Goal: Information Seeking & Learning: Learn about a topic

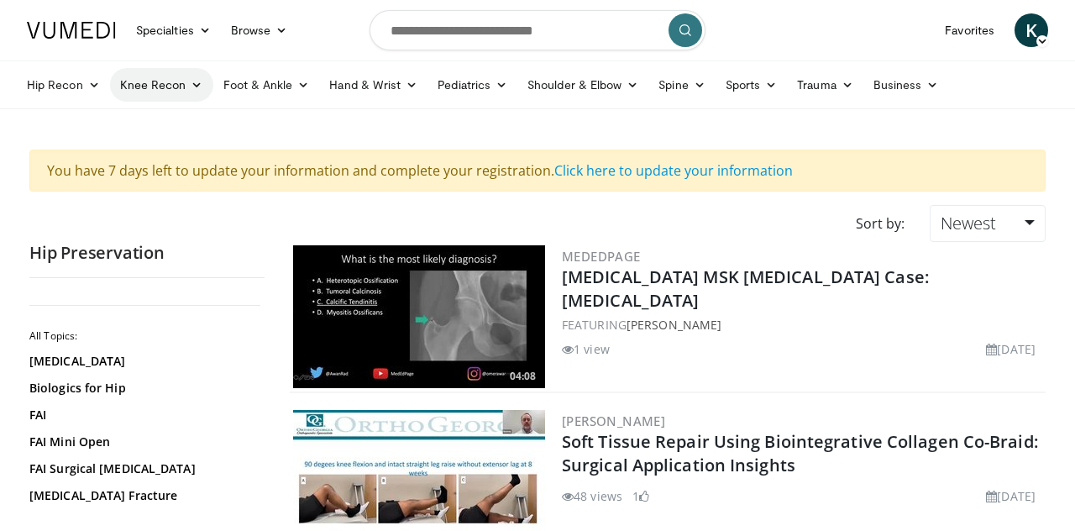
click at [141, 81] on link "Knee Recon" at bounding box center [161, 85] width 103 height 34
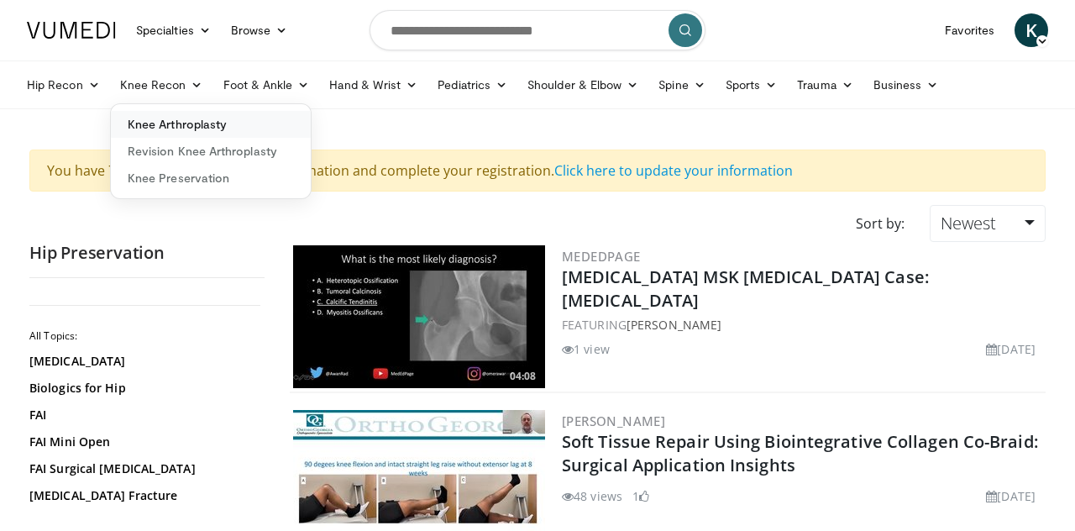
click at [135, 116] on link "Knee Arthroplasty" at bounding box center [211, 124] width 200 height 27
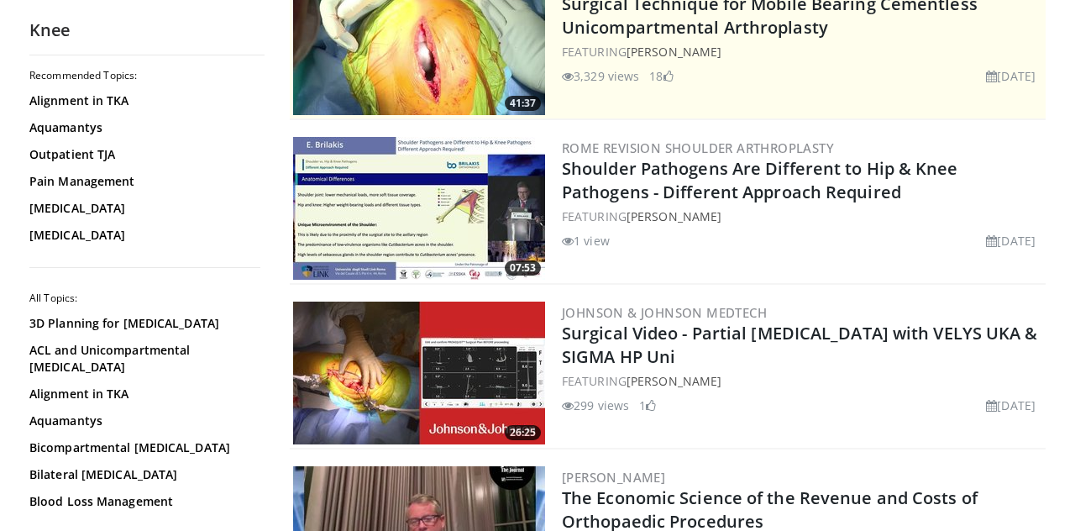
scroll to position [294, 0]
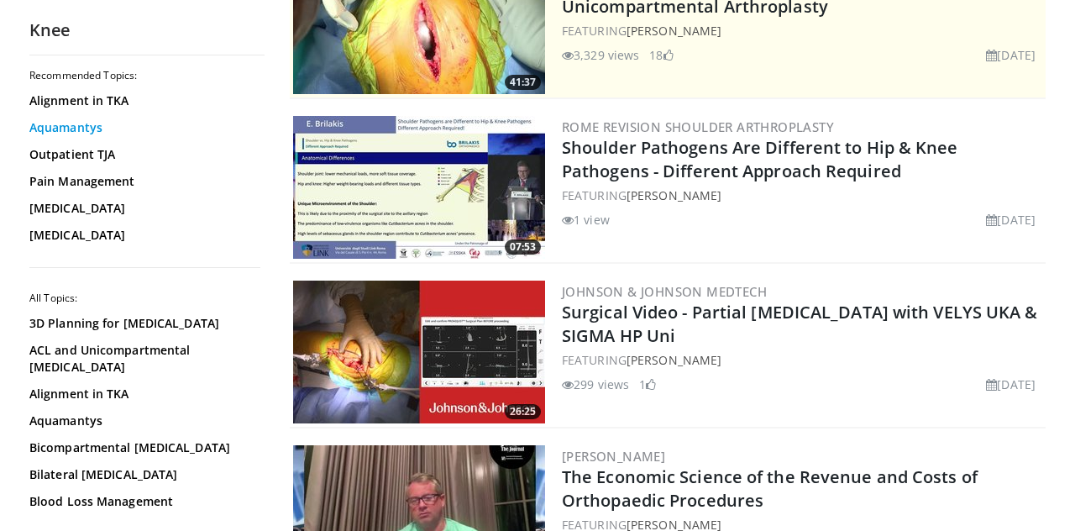
click at [41, 129] on link "Aquamantys" at bounding box center [142, 127] width 227 height 17
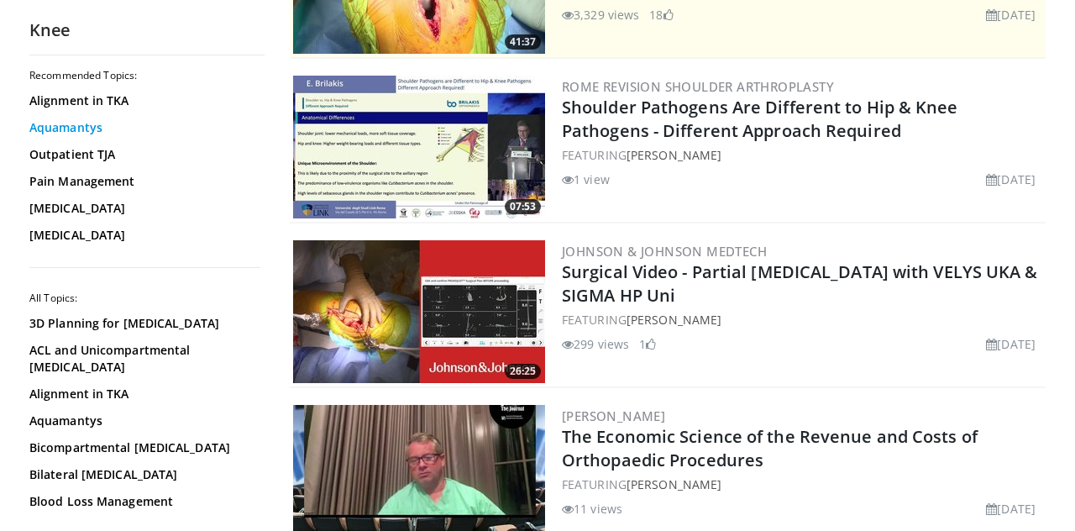
scroll to position [375, 0]
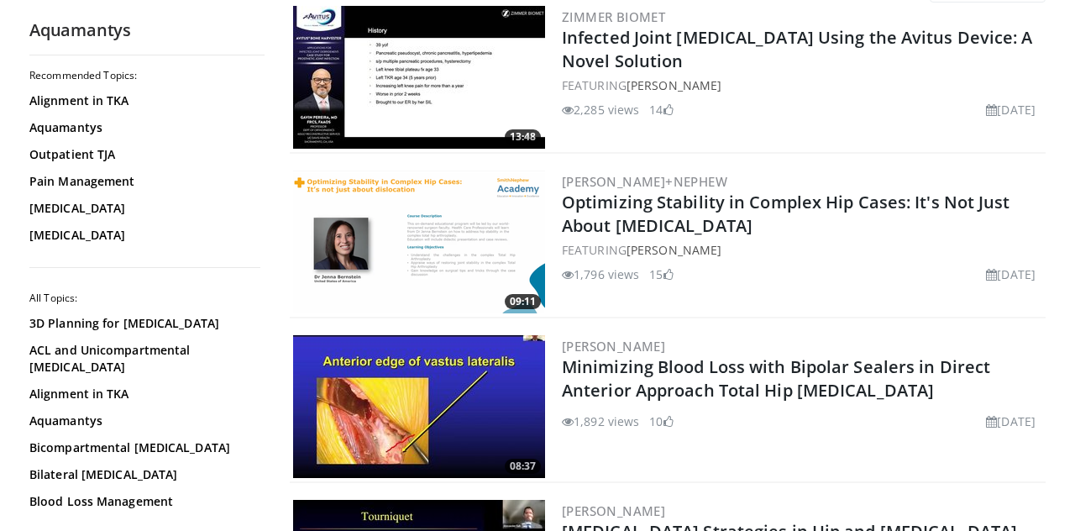
scroll to position [245, 0]
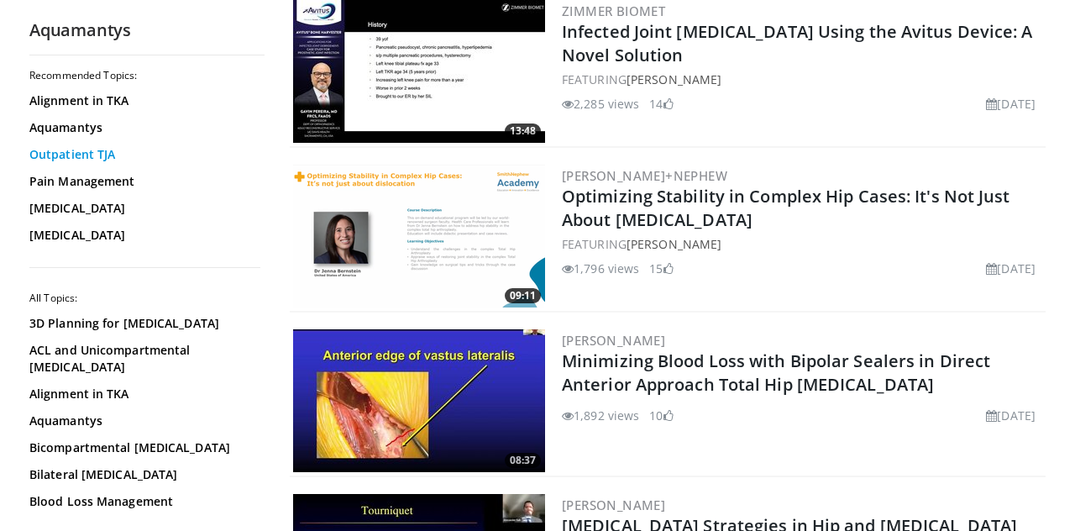
click at [38, 155] on link "Outpatient TJA" at bounding box center [142, 154] width 227 height 17
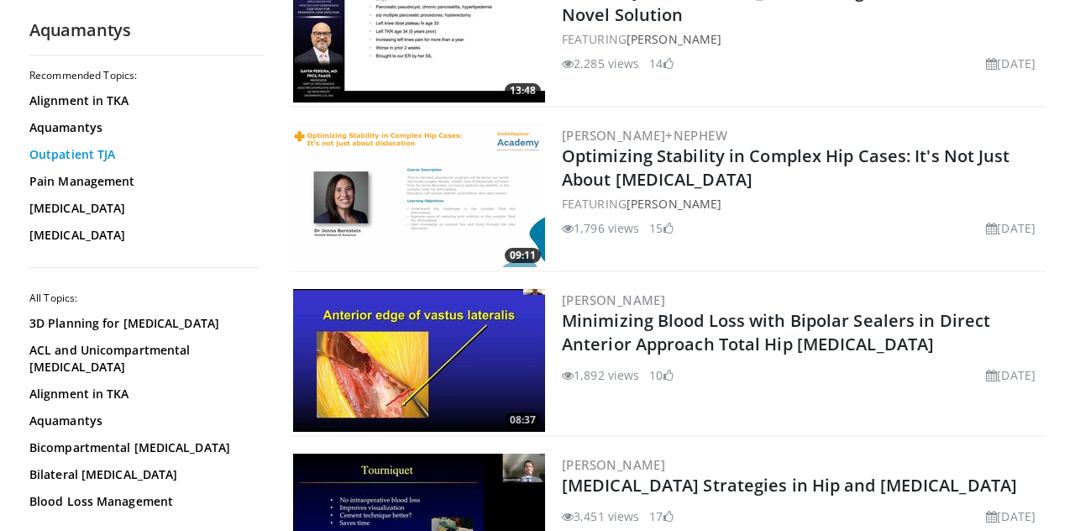
scroll to position [326, 0]
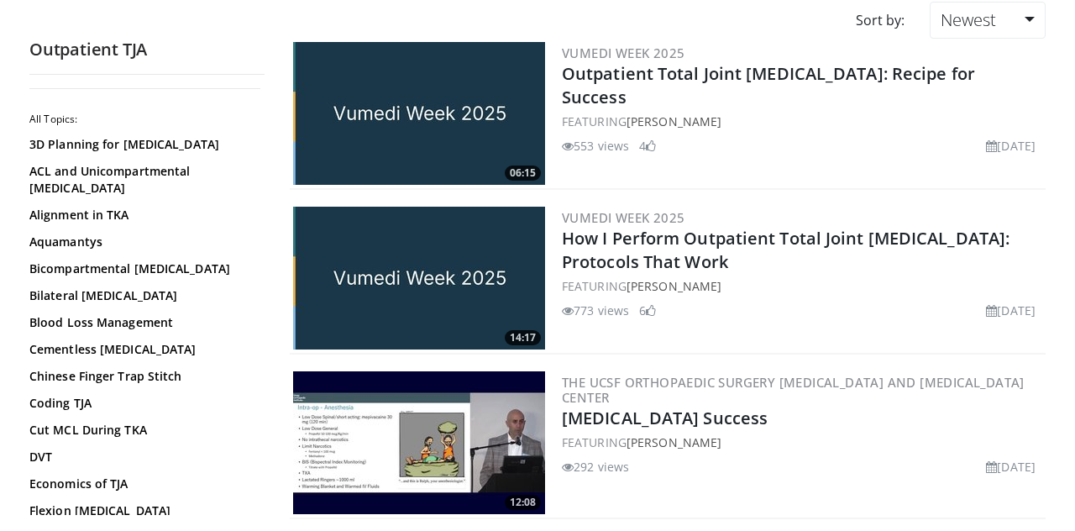
scroll to position [201, 0]
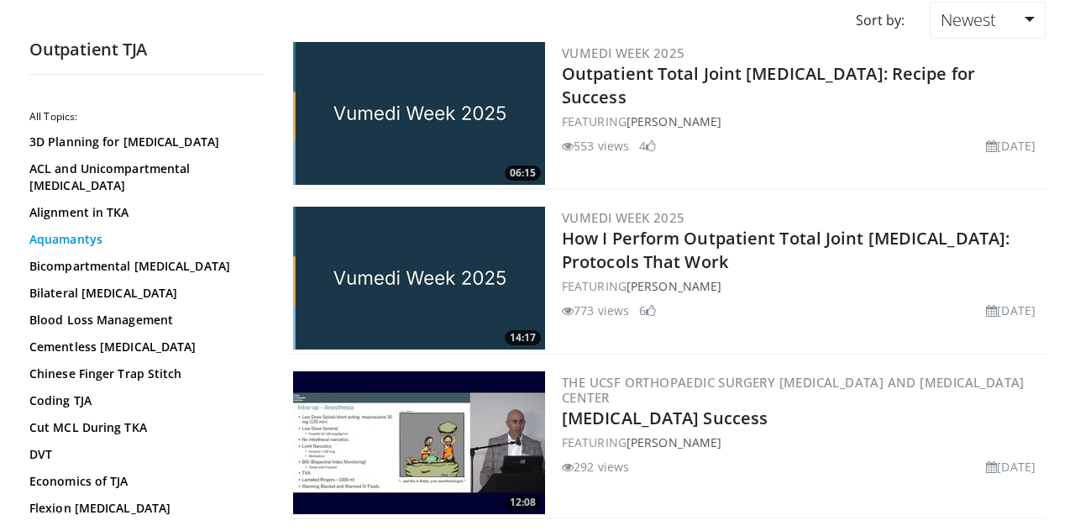
click at [42, 241] on link "Aquamantys" at bounding box center [142, 239] width 227 height 17
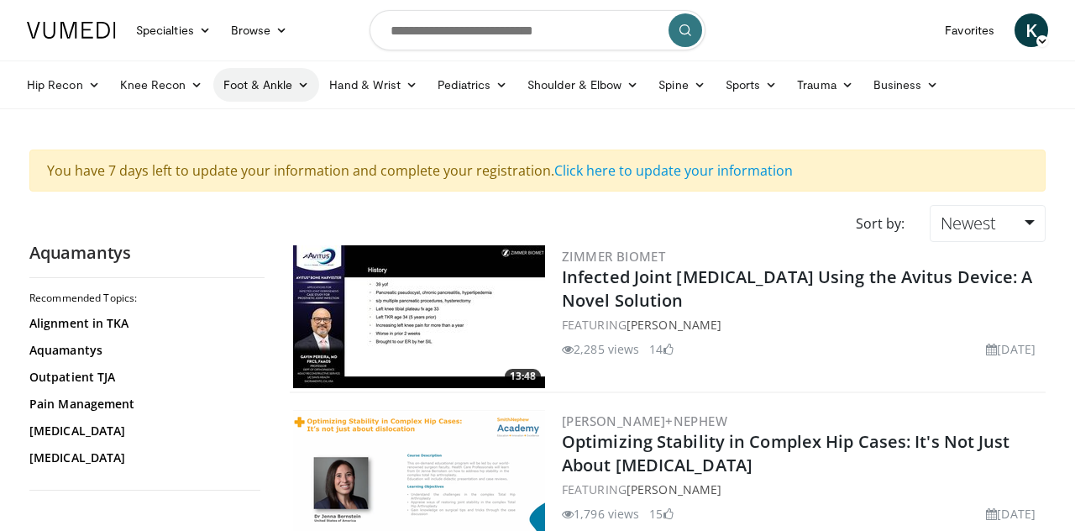
click at [244, 80] on link "Foot & Ankle" at bounding box center [266, 85] width 107 height 34
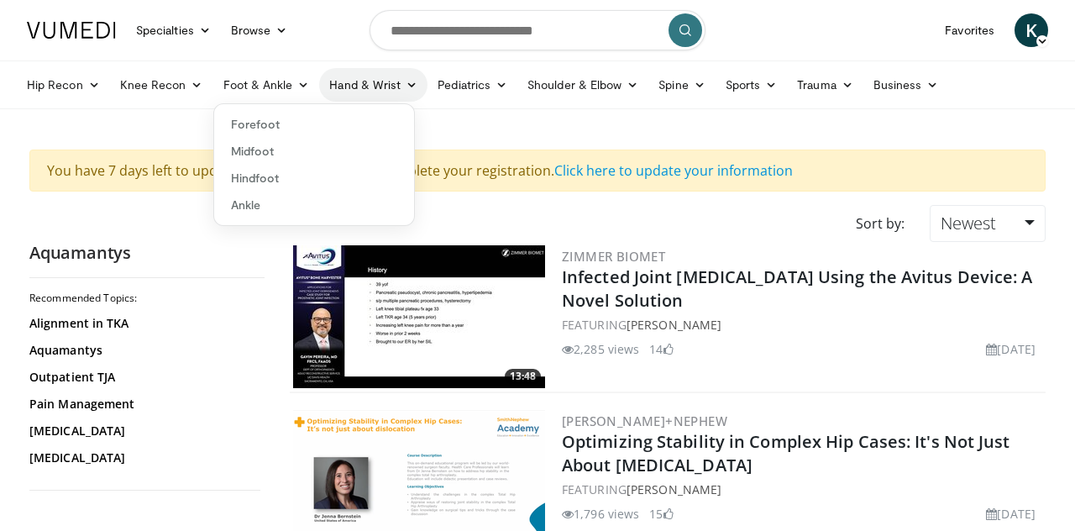
click at [343, 88] on link "Hand & Wrist" at bounding box center [373, 85] width 108 height 34
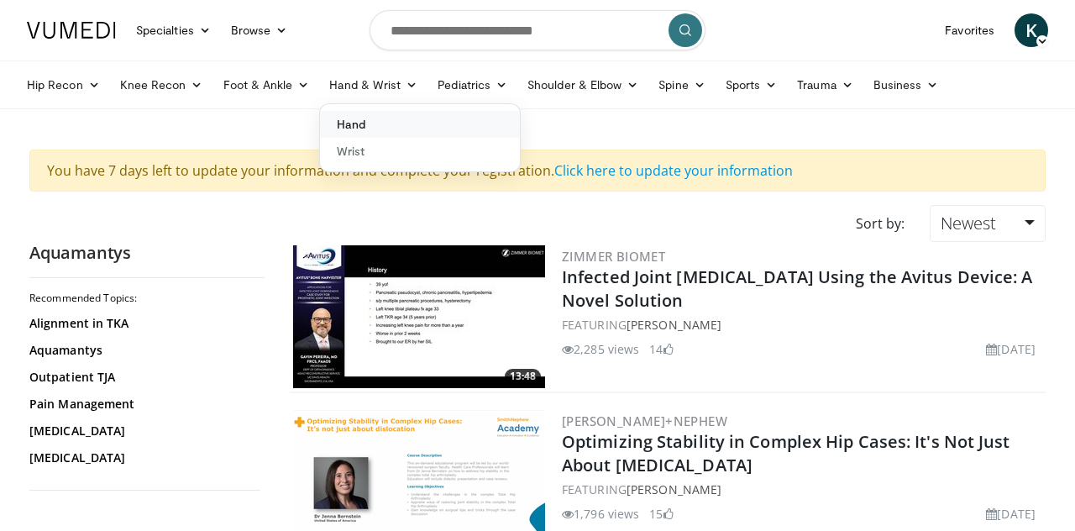
click at [346, 124] on link "Hand" at bounding box center [420, 124] width 200 height 27
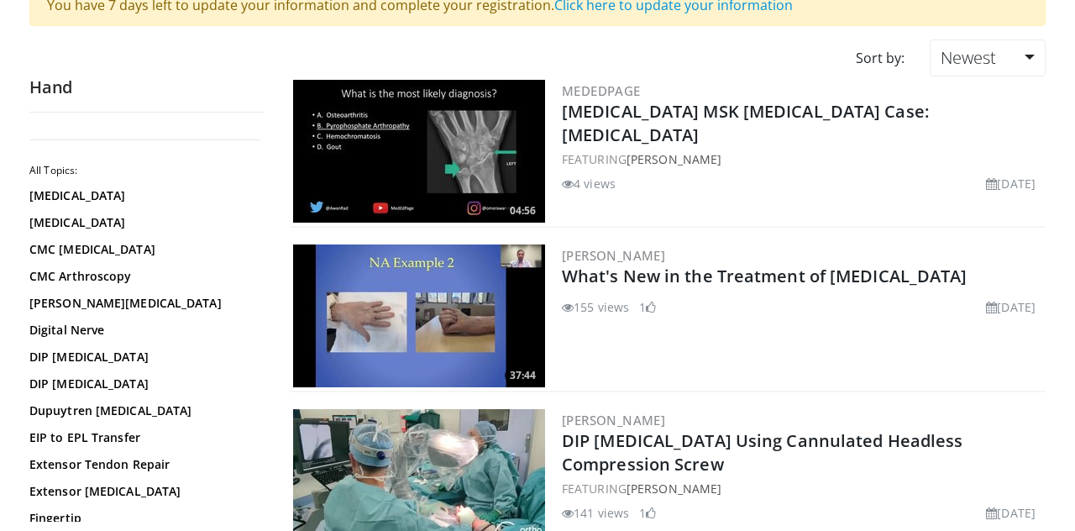
scroll to position [172, 0]
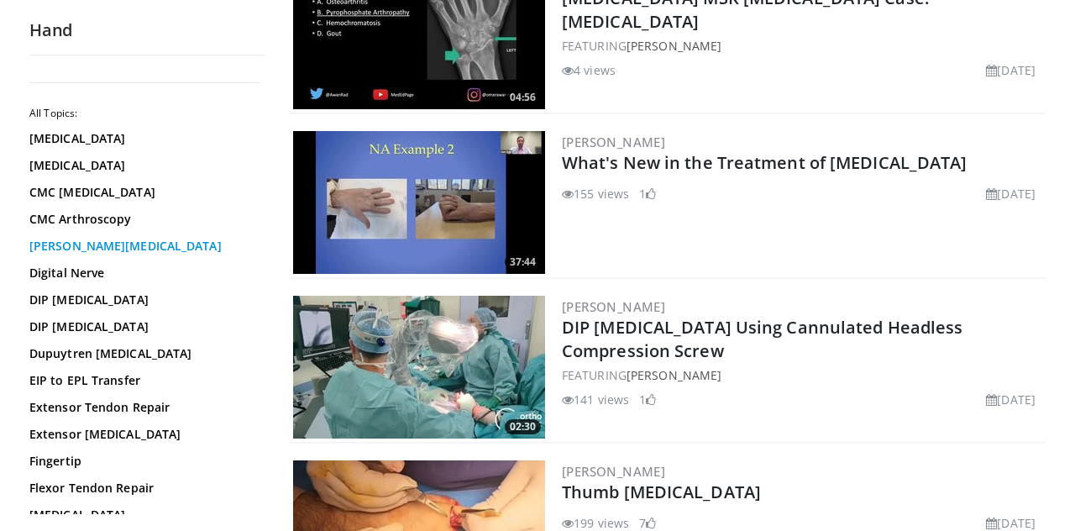
click at [42, 250] on link "De Quervain's Tenosynovitis" at bounding box center [142, 246] width 227 height 17
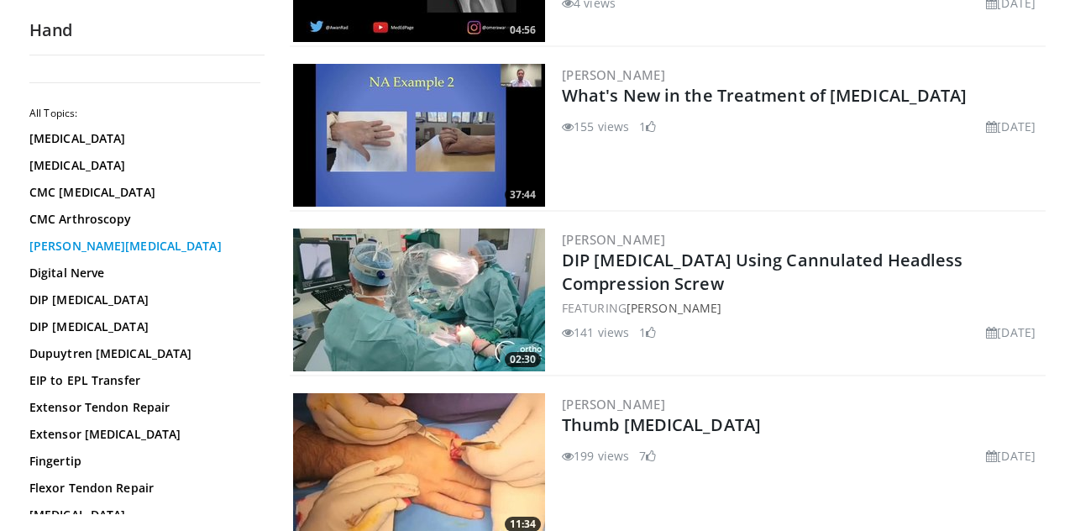
scroll to position [359, 0]
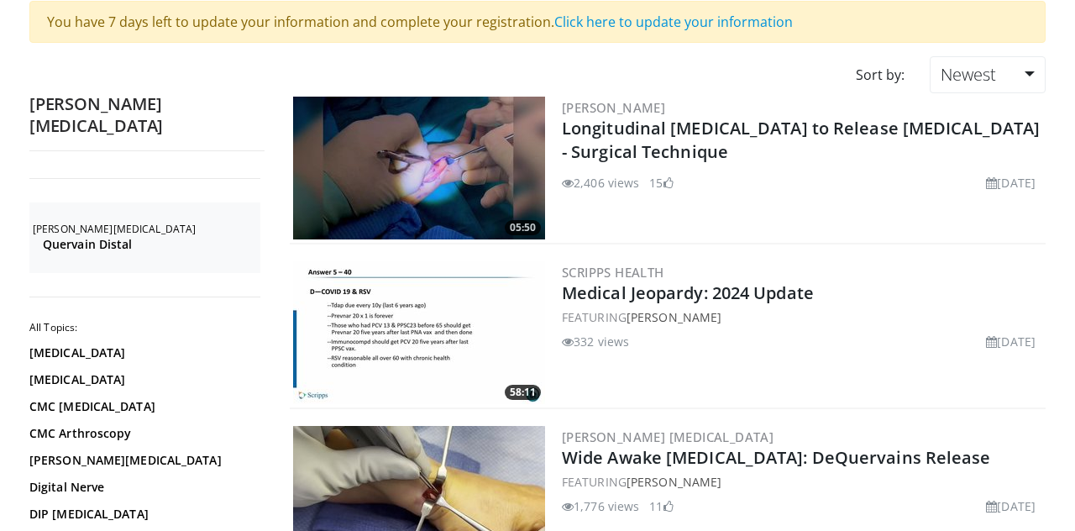
scroll to position [163, 0]
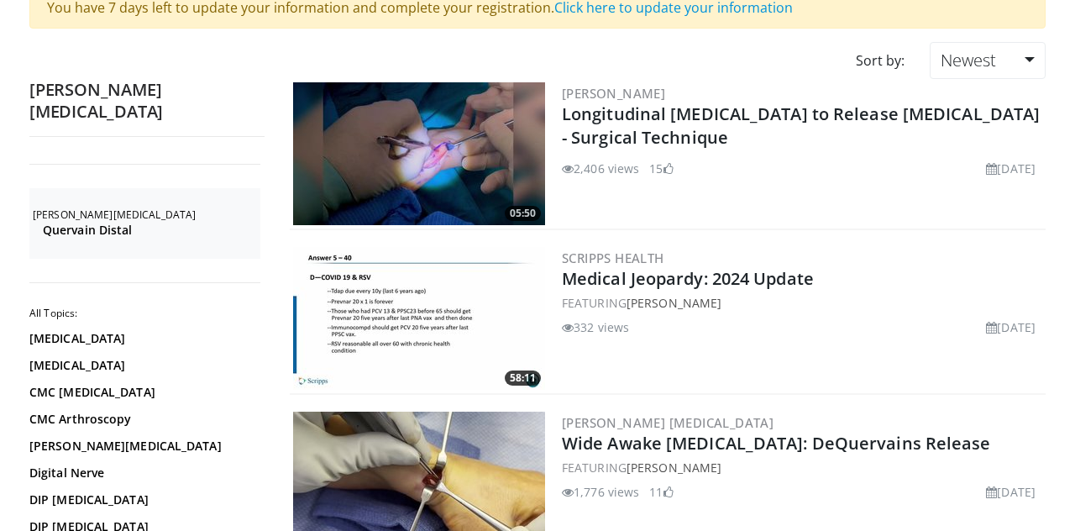
click at [336, 178] on img at bounding box center [419, 153] width 252 height 143
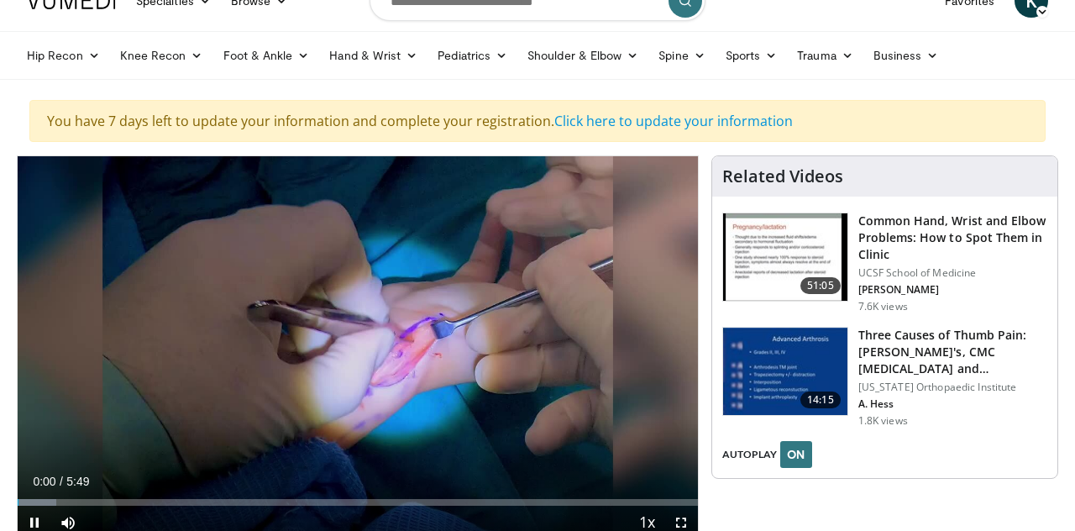
scroll to position [37, 0]
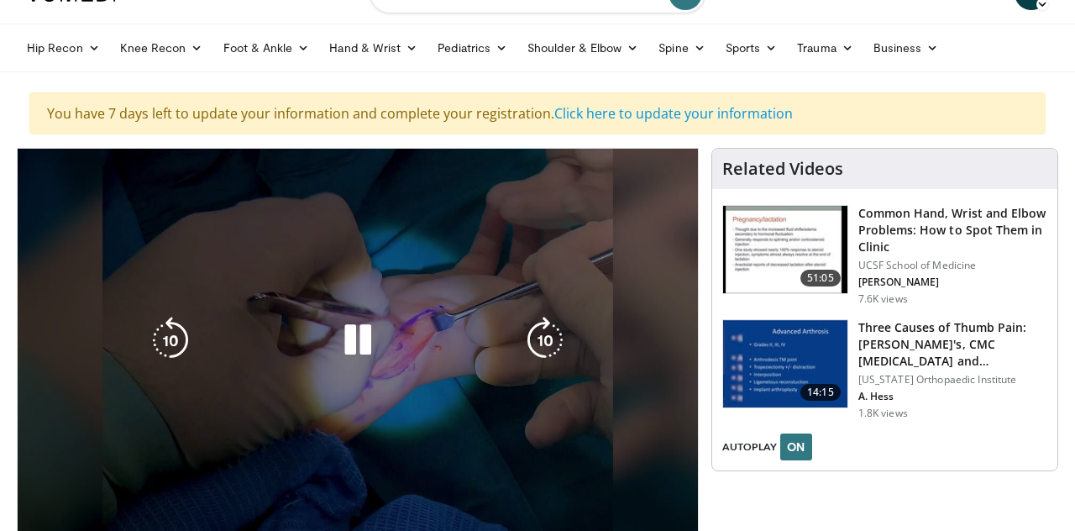
click at [87, 242] on div "10 seconds Tap to unmute" at bounding box center [358, 340] width 680 height 383
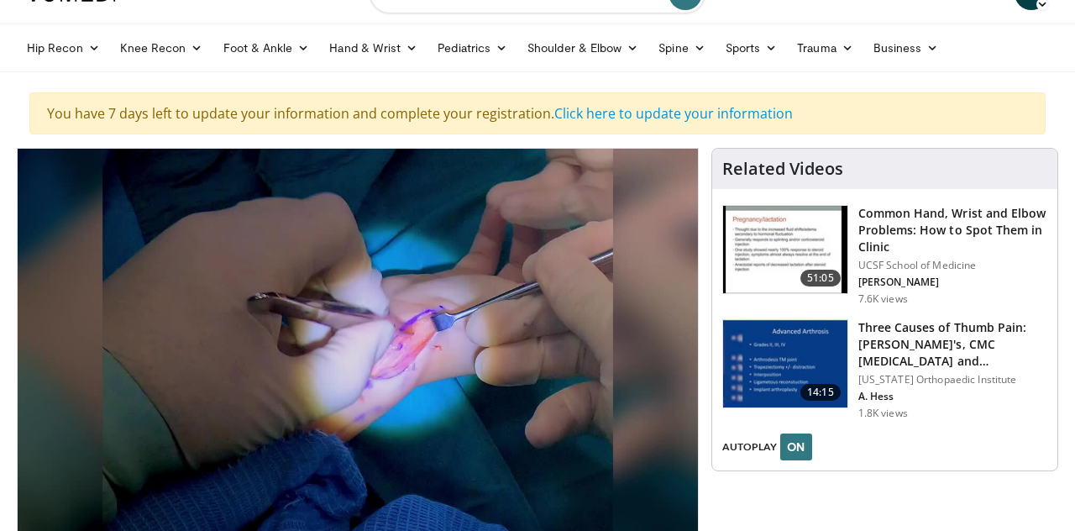
click at [116, 239] on div "10 seconds Tap to unmute" at bounding box center [358, 340] width 680 height 383
click at [200, 271] on div "10 seconds Tap to unmute" at bounding box center [358, 340] width 680 height 383
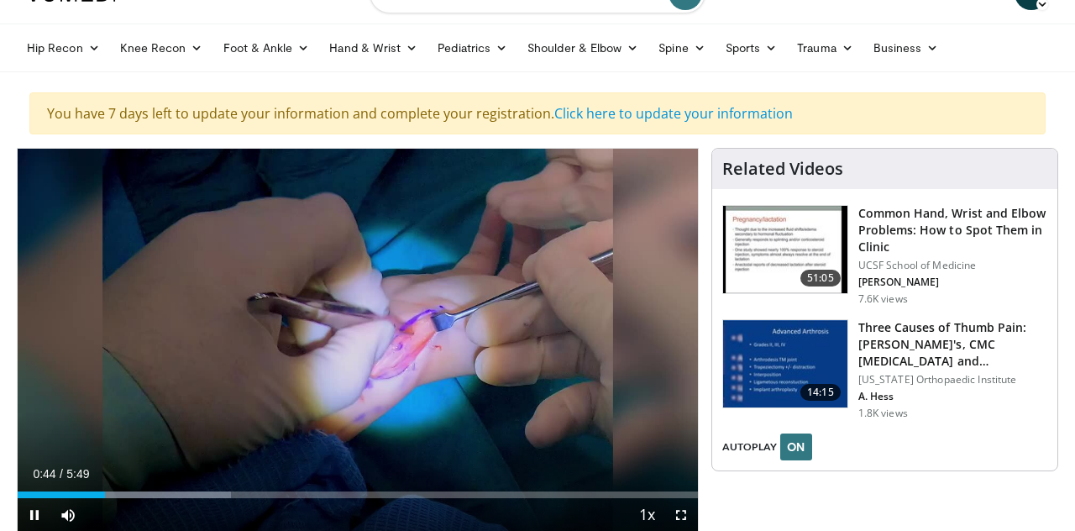
click at [197, 275] on div "10 seconds Tap to unmute" at bounding box center [358, 340] width 680 height 383
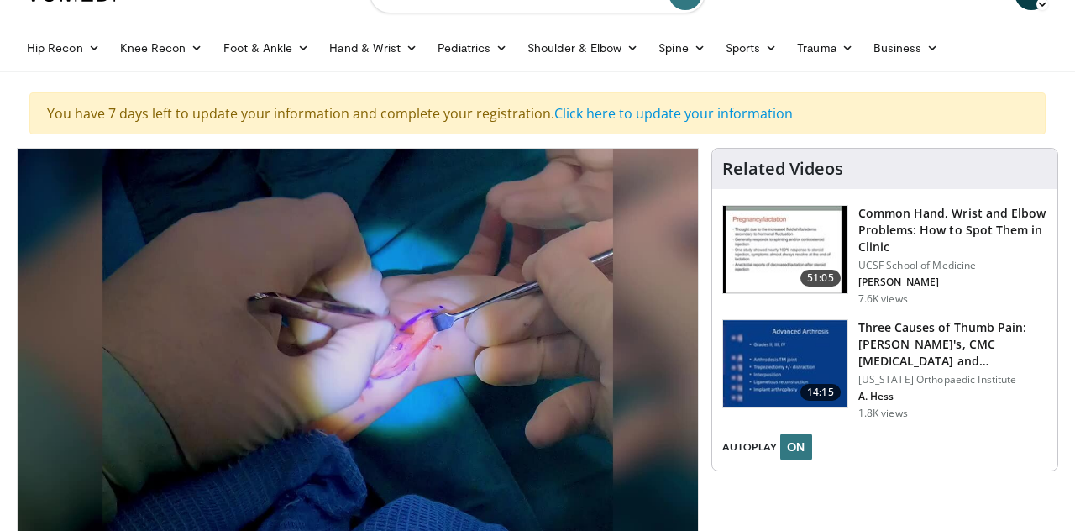
click at [162, 302] on div "10 seconds Tap to unmute" at bounding box center [358, 340] width 680 height 383
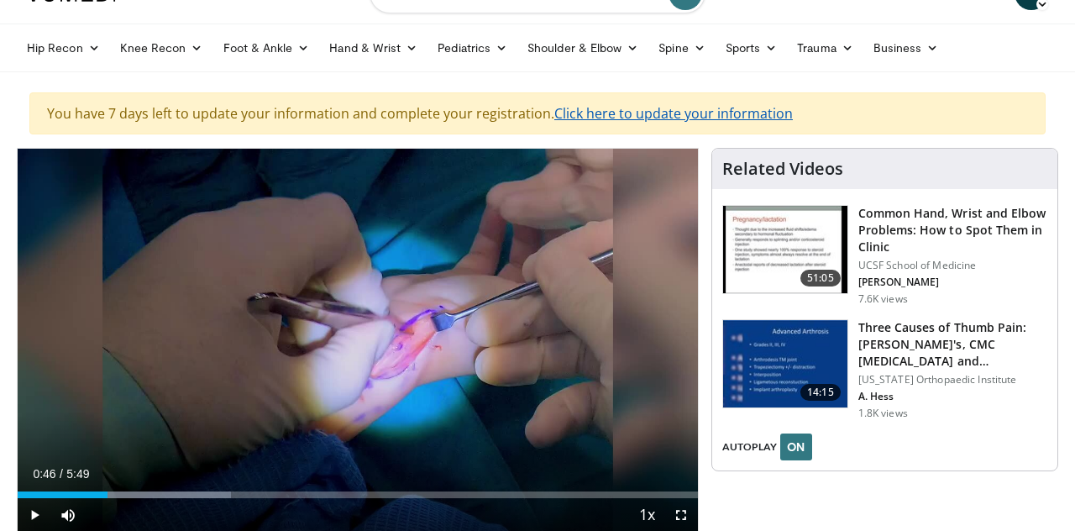
click at [628, 114] on link "Click here to update your information" at bounding box center [673, 113] width 239 height 18
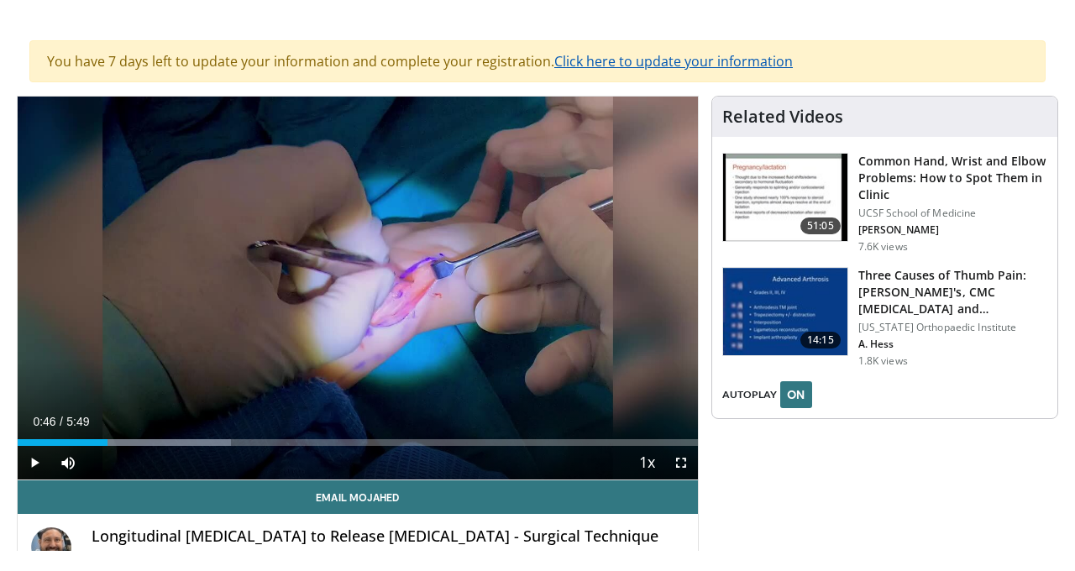
scroll to position [118, 0]
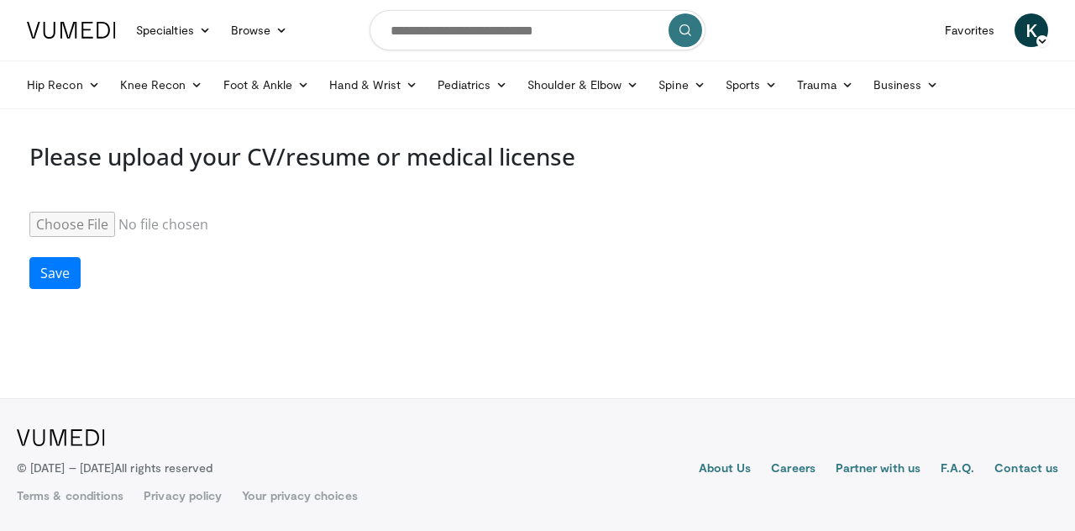
click at [44, 212] on input "Resume" at bounding box center [157, 224] width 257 height 25
